Goal: Navigation & Orientation: Find specific page/section

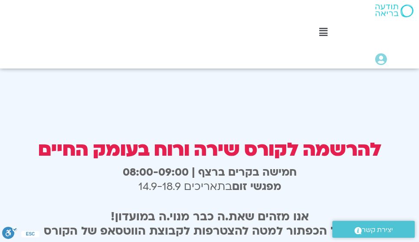
scroll to position [1609, 0]
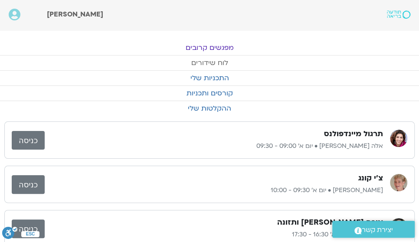
click at [212, 61] on link "לוח שידורים" at bounding box center [209, 62] width 419 height 15
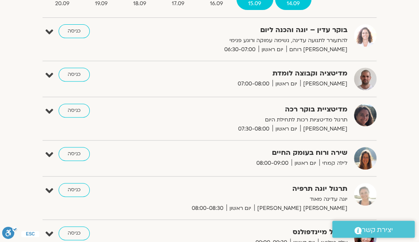
scroll to position [148, 0]
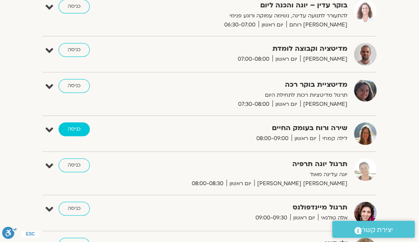
click at [73, 127] on link "כניסה" at bounding box center [73, 129] width 31 height 14
